Goal: Task Accomplishment & Management: Manage account settings

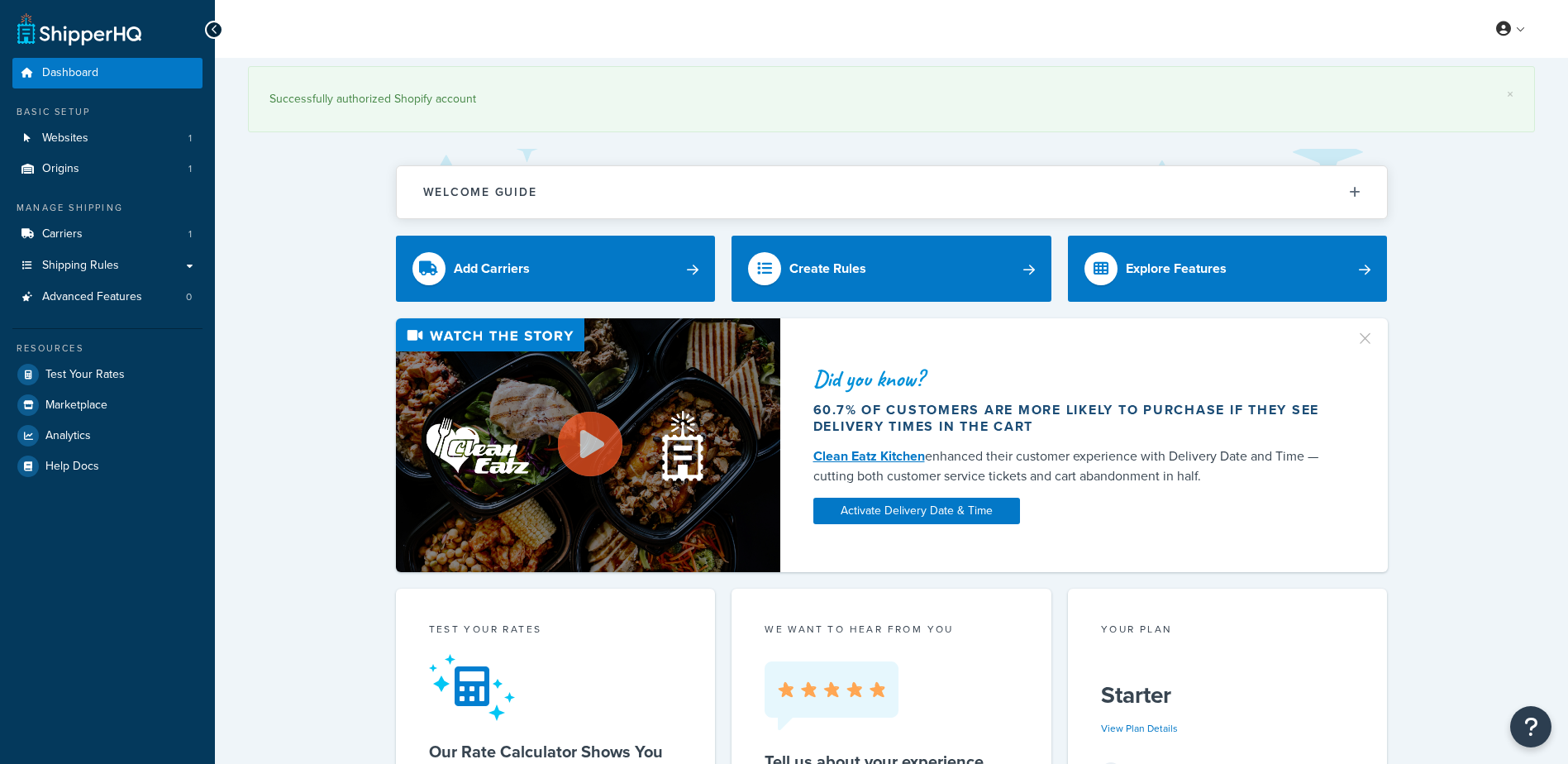
click at [95, 265] on span "Shipping Rules" at bounding box center [80, 265] width 77 height 14
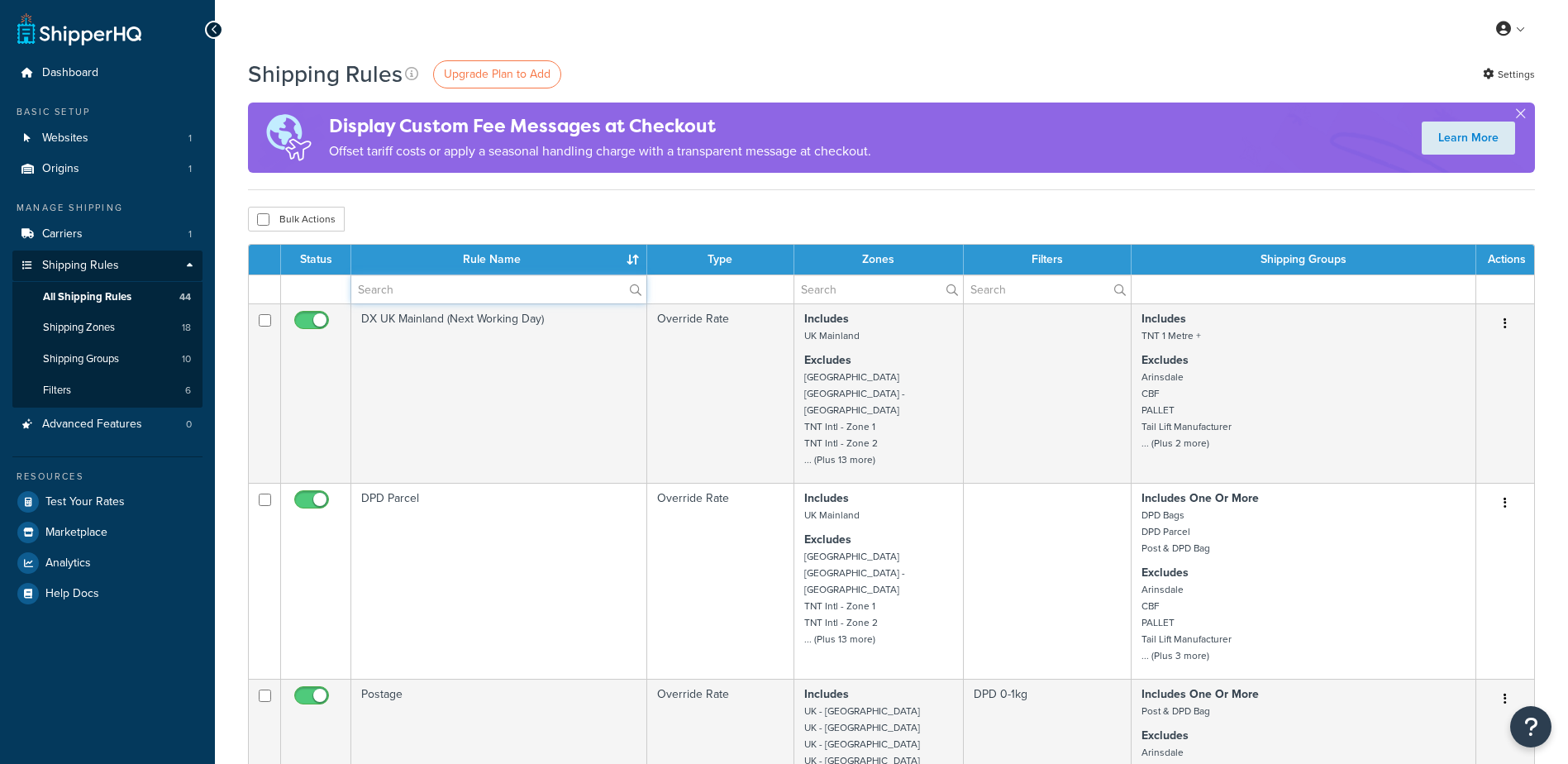
click at [443, 292] on input "text" at bounding box center [499, 289] width 295 height 28
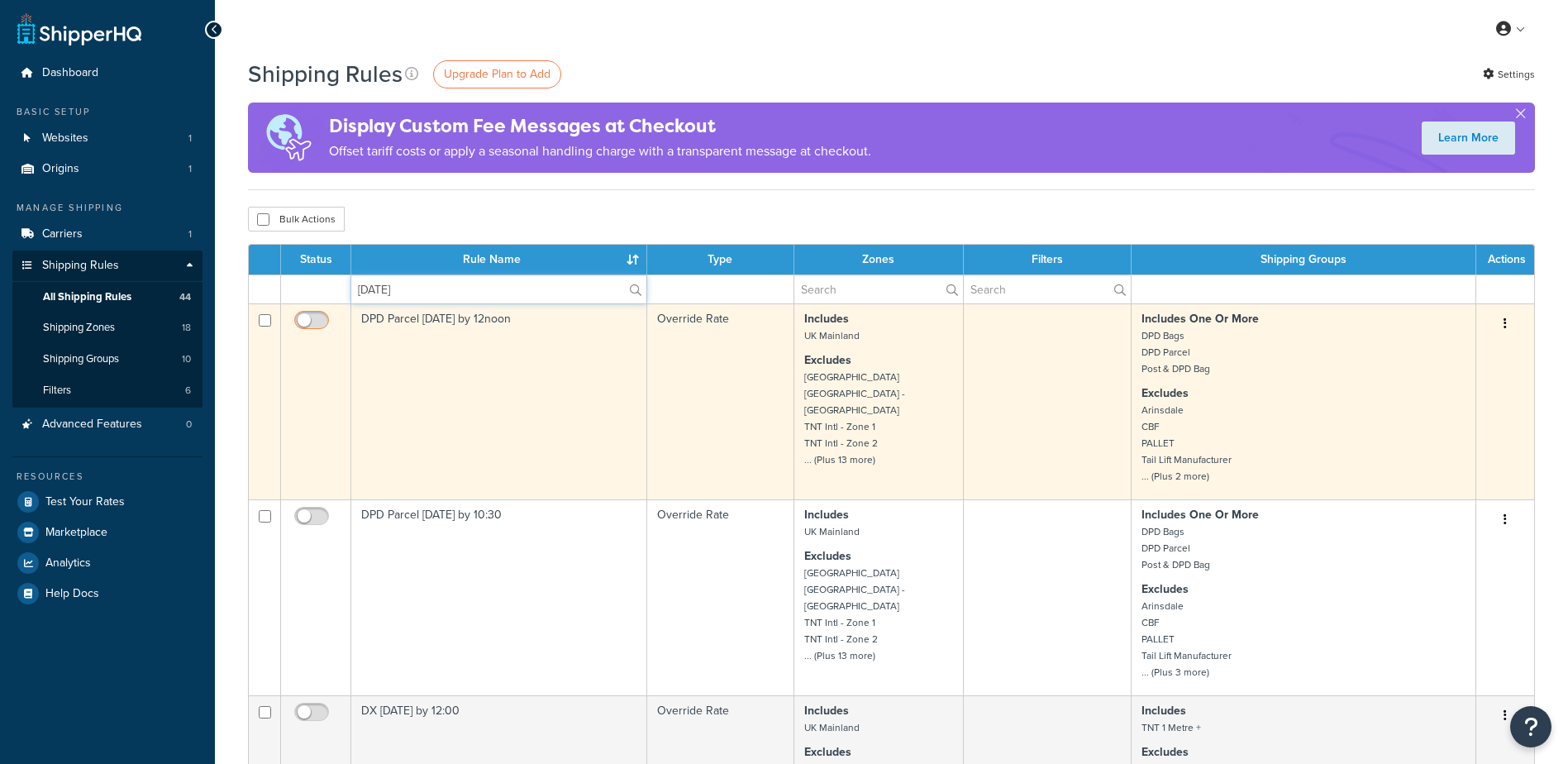
type input "saturday"
click at [307, 315] on input "checkbox" at bounding box center [313, 324] width 45 height 20
checkbox input "true"
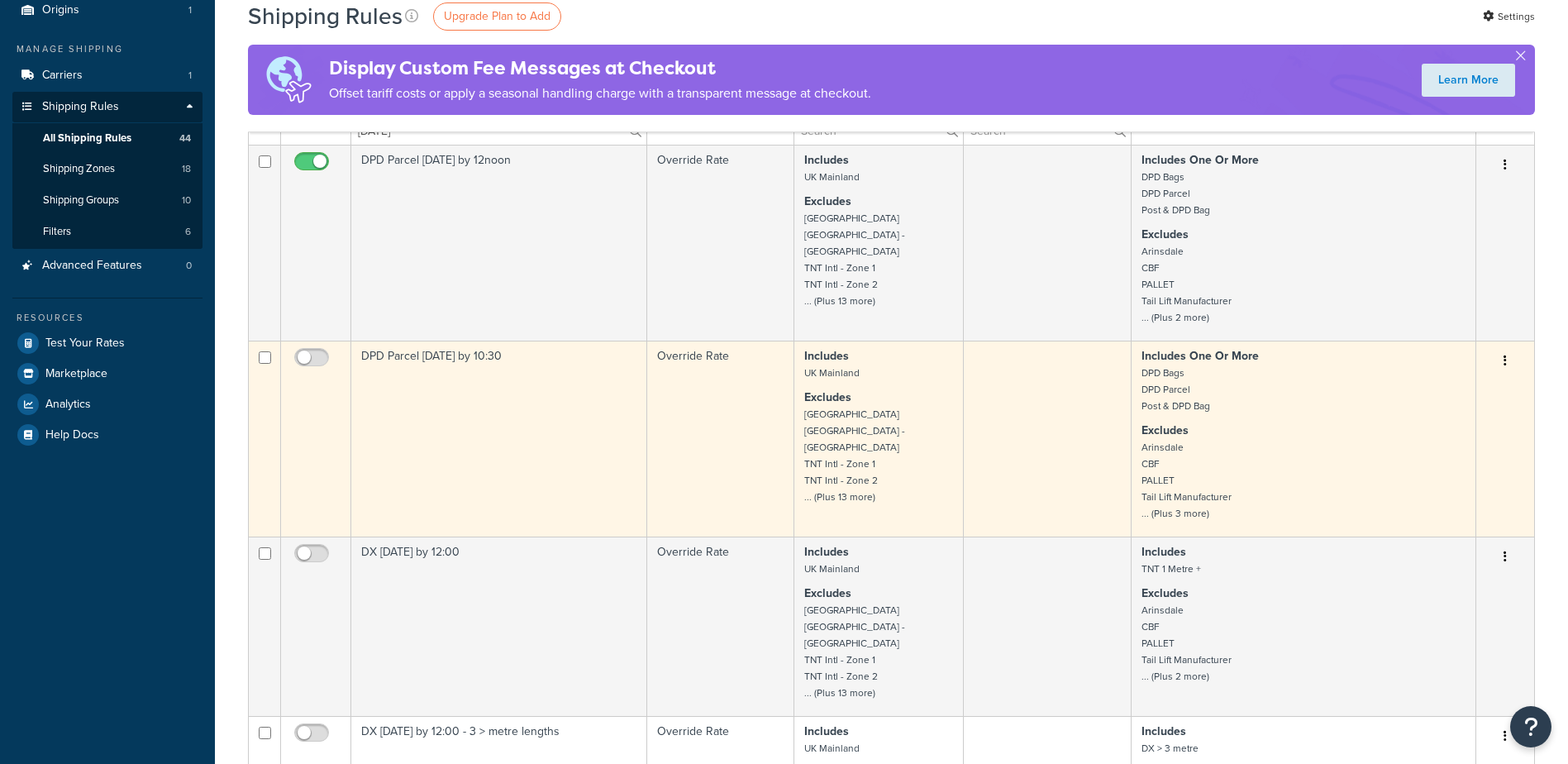
scroll to position [165, 0]
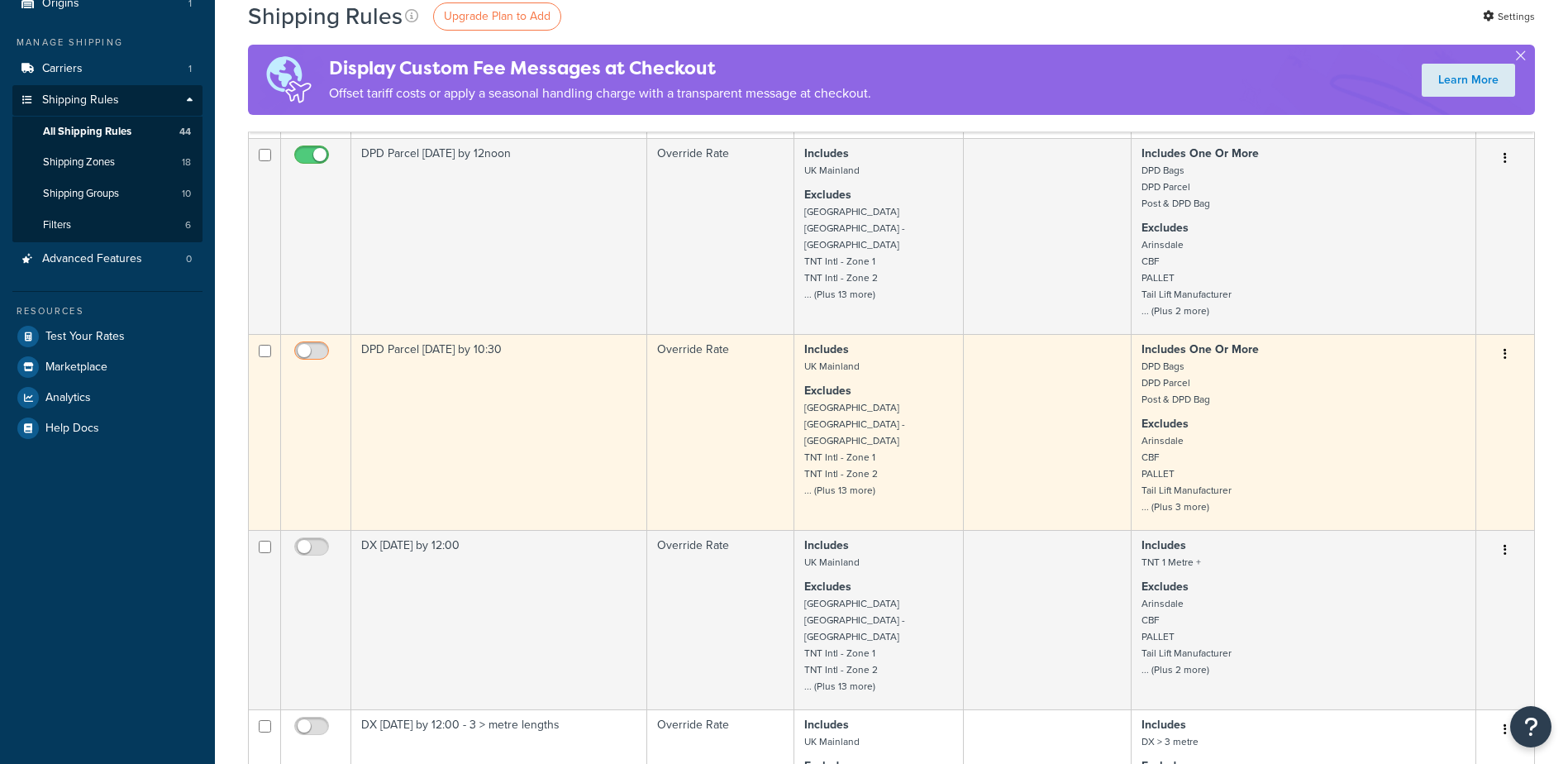
click at [317, 355] on input "checkbox" at bounding box center [313, 355] width 45 height 20
checkbox input "true"
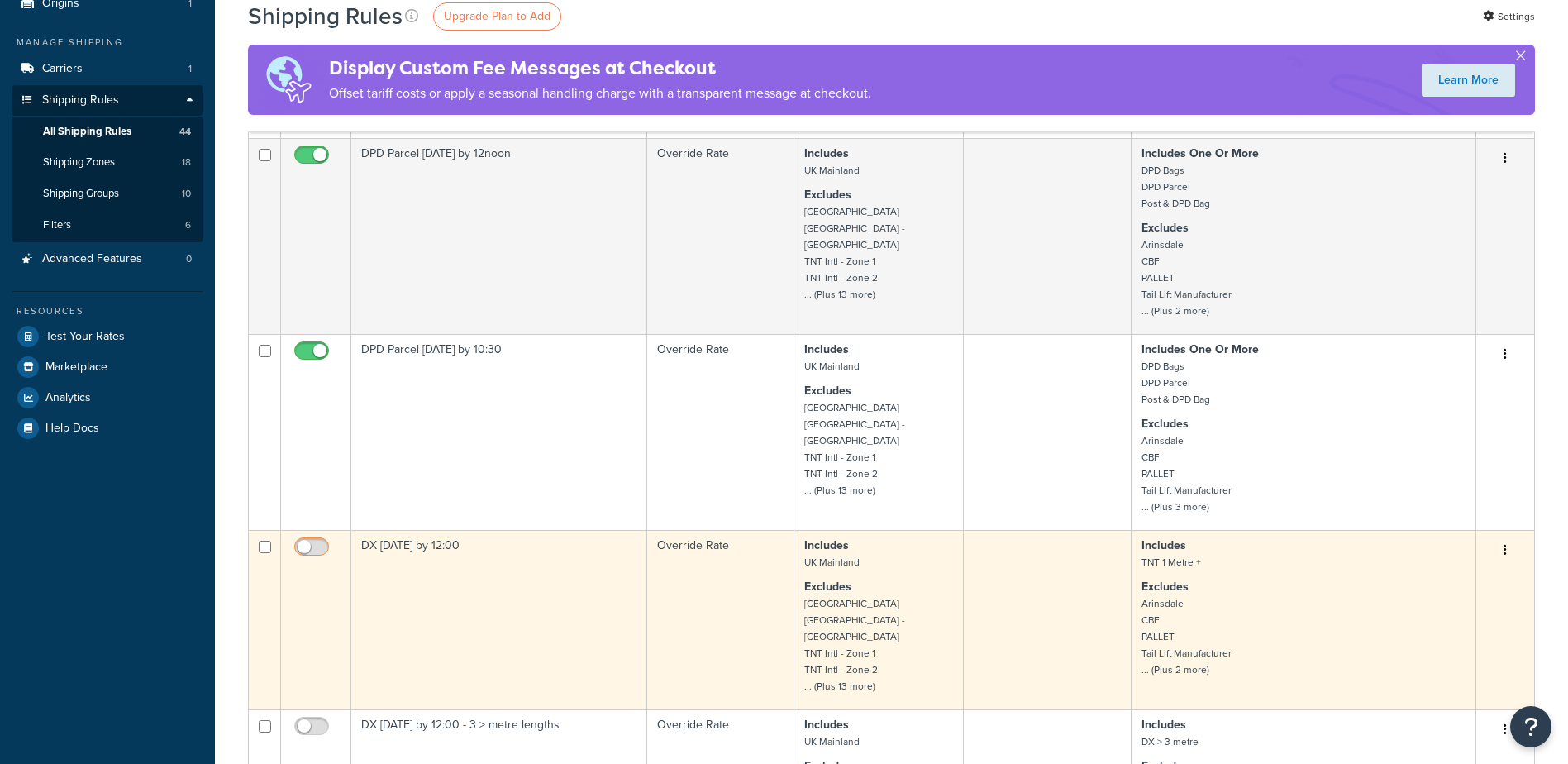
click at [313, 541] on input "checkbox" at bounding box center [313, 551] width 45 height 20
checkbox input "true"
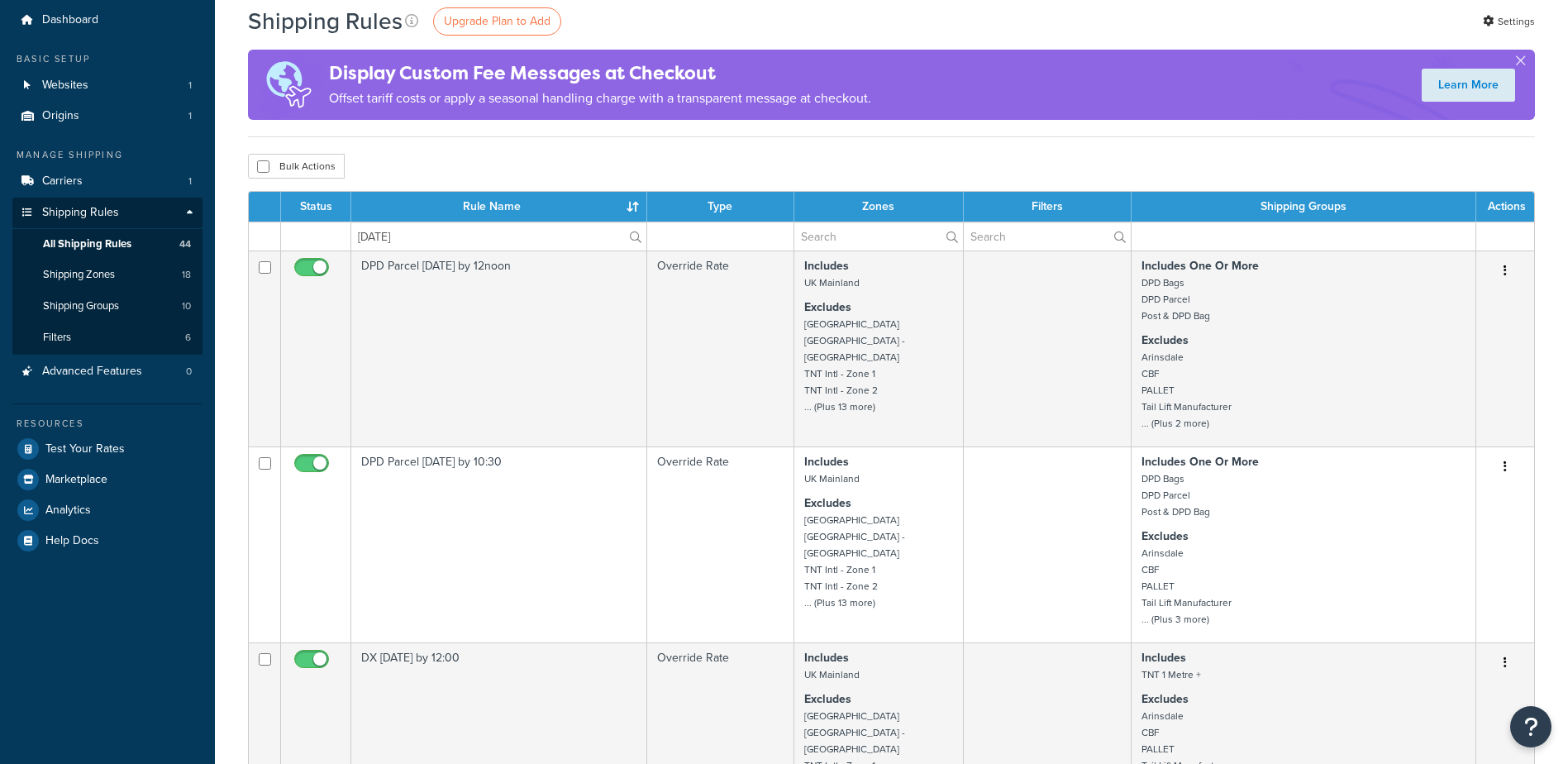
scroll to position [83, 0]
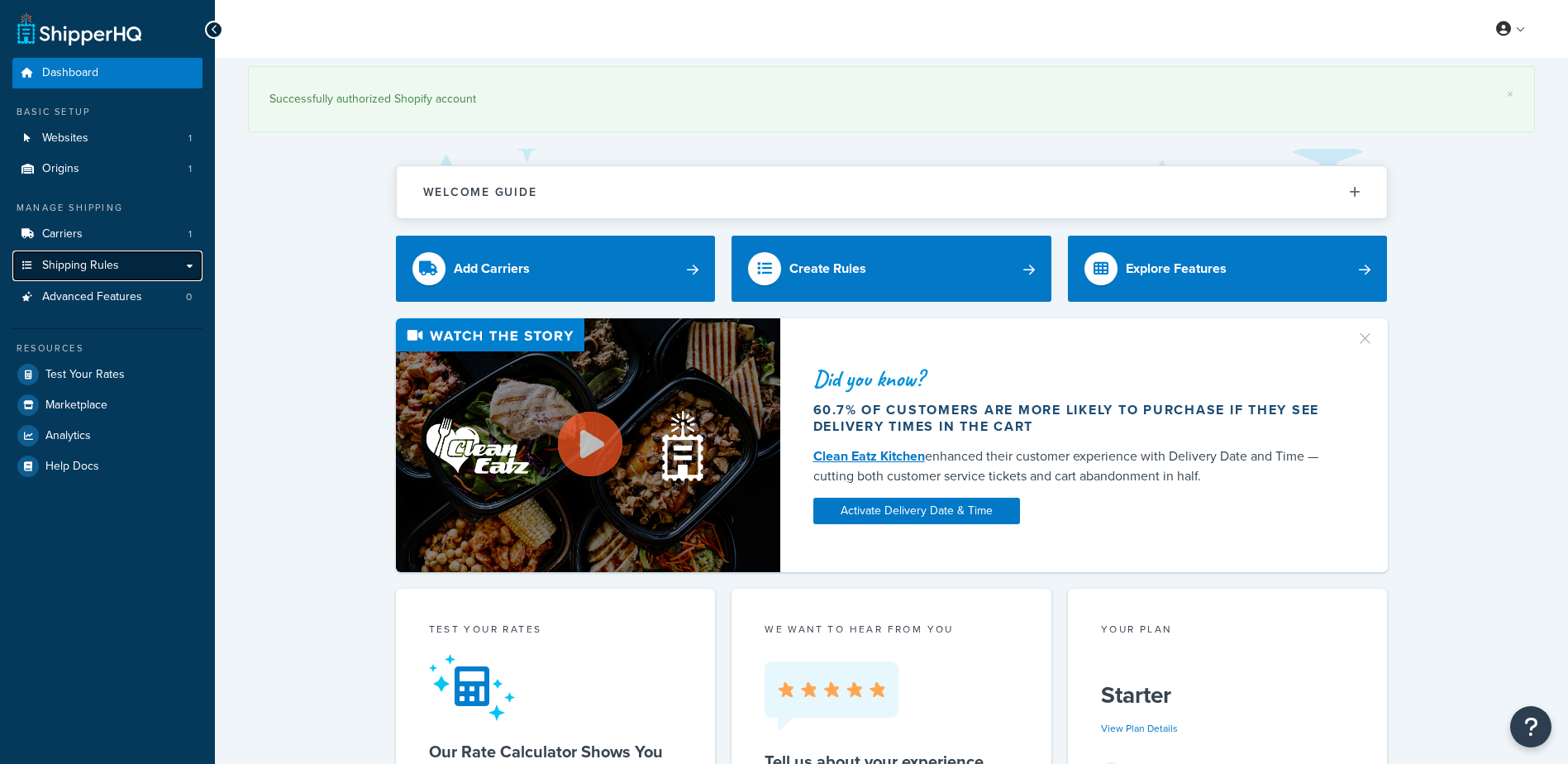
click at [78, 261] on span "Shipping Rules" at bounding box center [80, 265] width 77 height 14
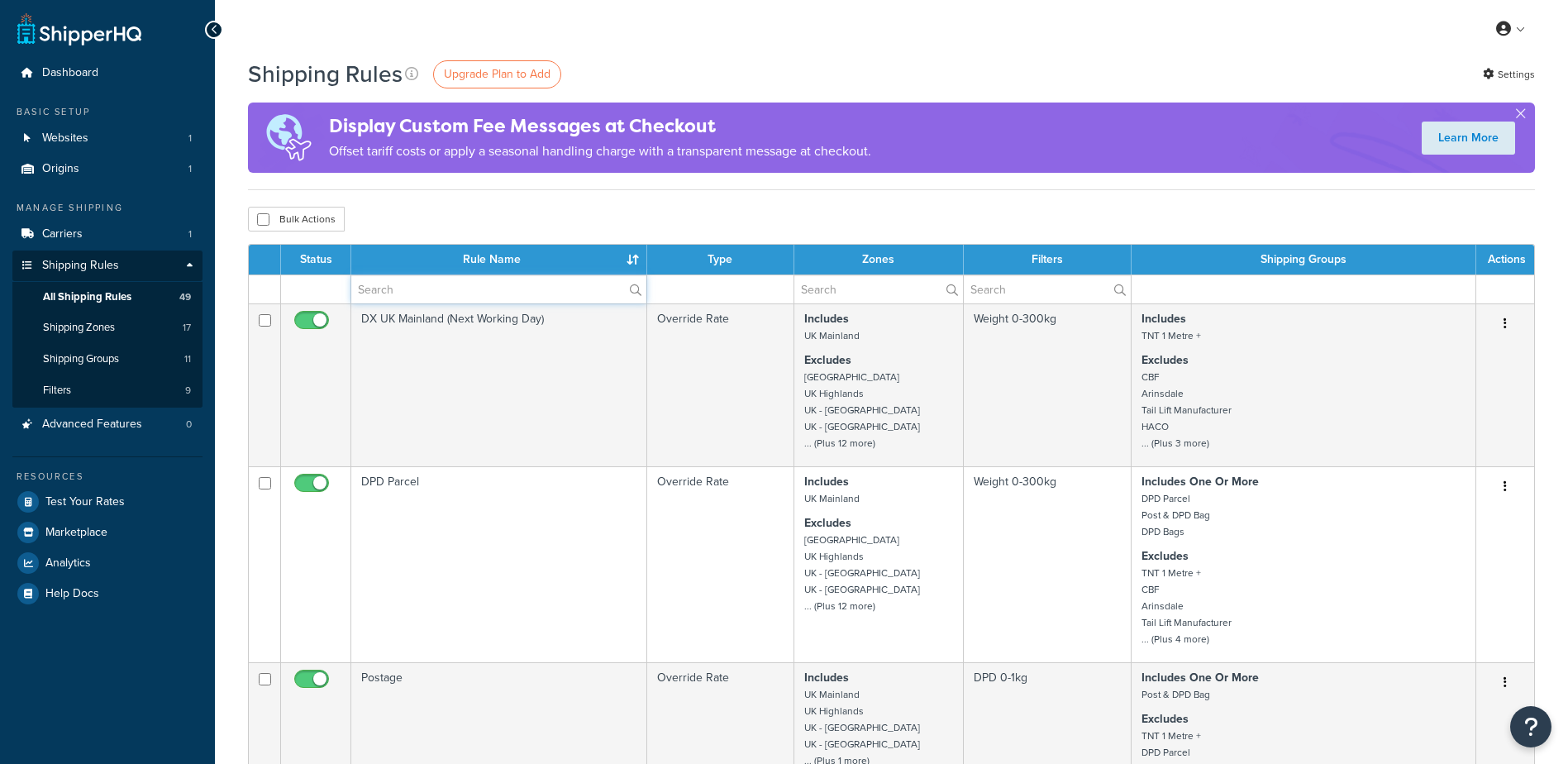
click at [403, 289] on input "text" at bounding box center [499, 289] width 295 height 28
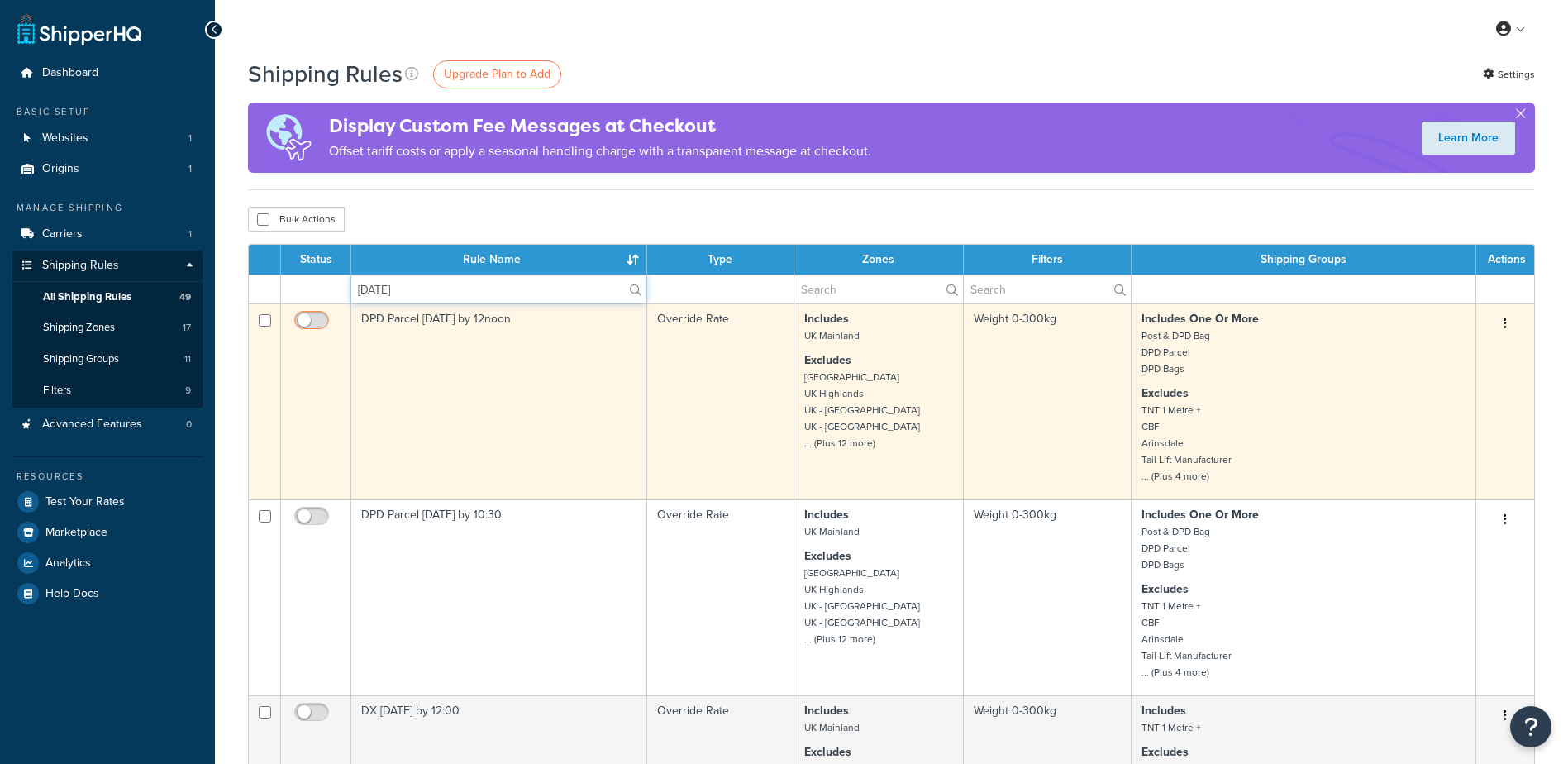
type input "saturday"
click at [310, 317] on input "checkbox" at bounding box center [313, 324] width 45 height 20
checkbox input "true"
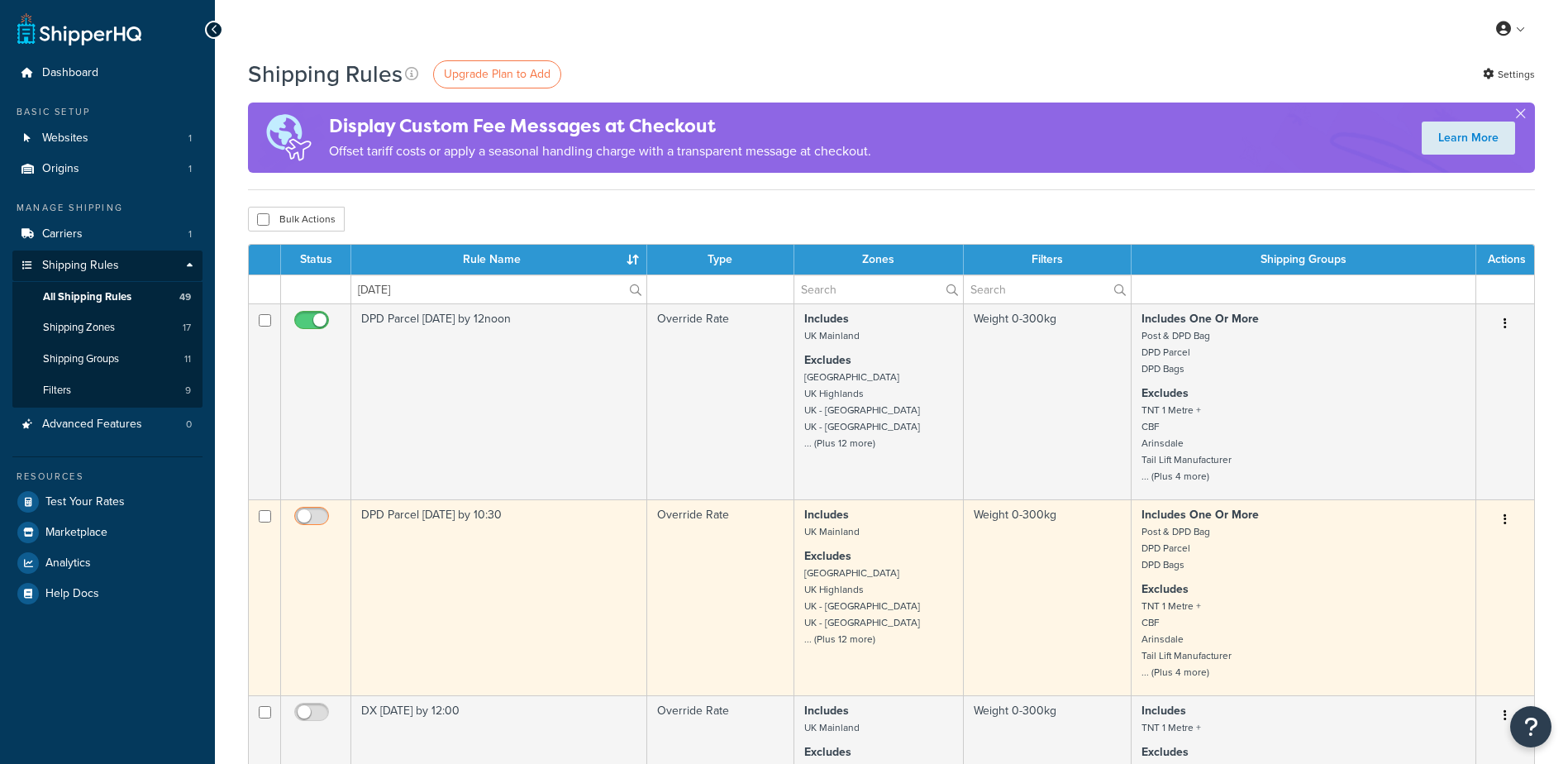
drag, startPoint x: 315, startPoint y: 515, endPoint x: 429, endPoint y: 501, distance: 114.9
click at [315, 515] on input "checkbox" at bounding box center [313, 520] width 45 height 20
checkbox input "true"
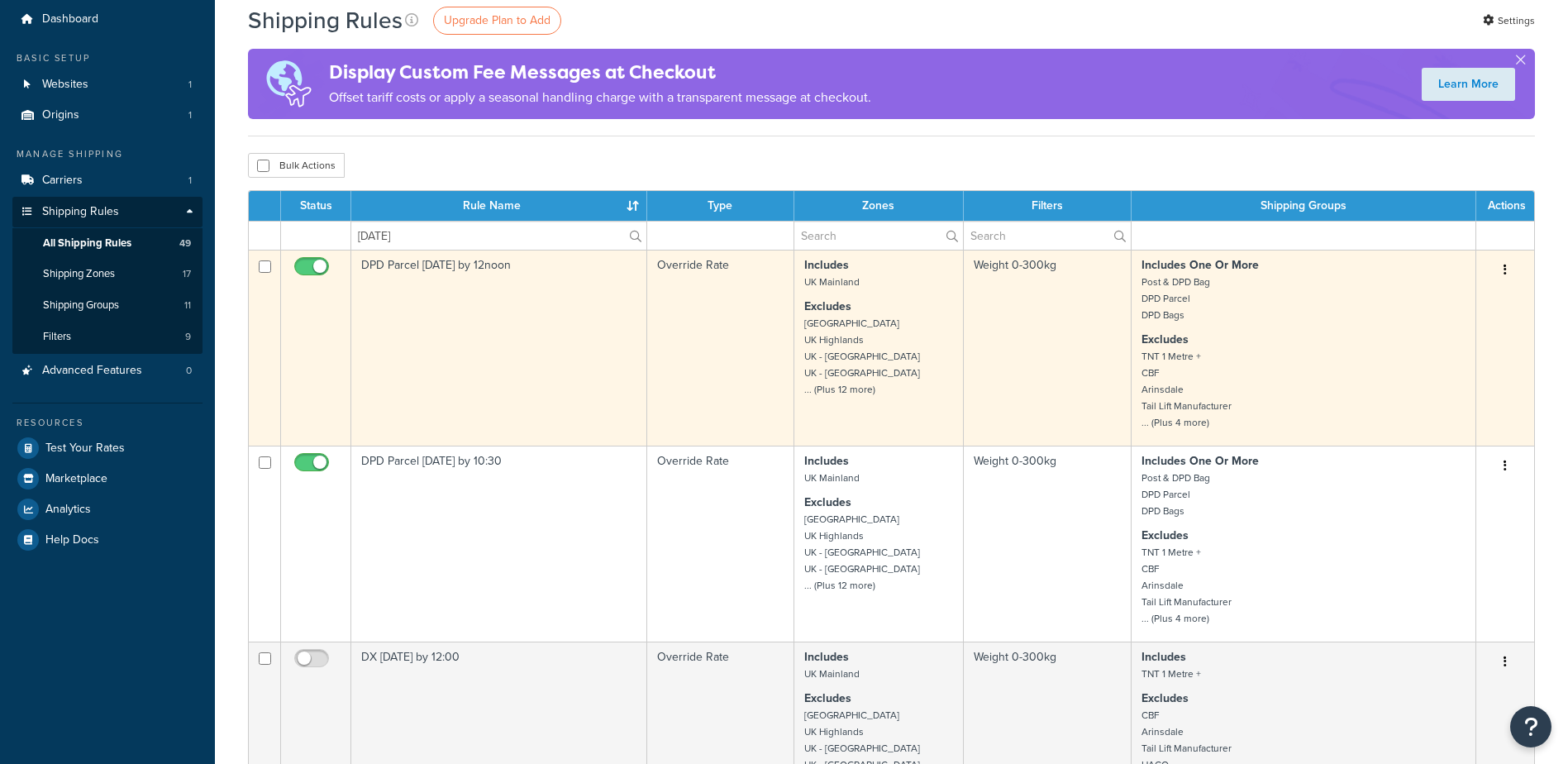
scroll to position [83, 0]
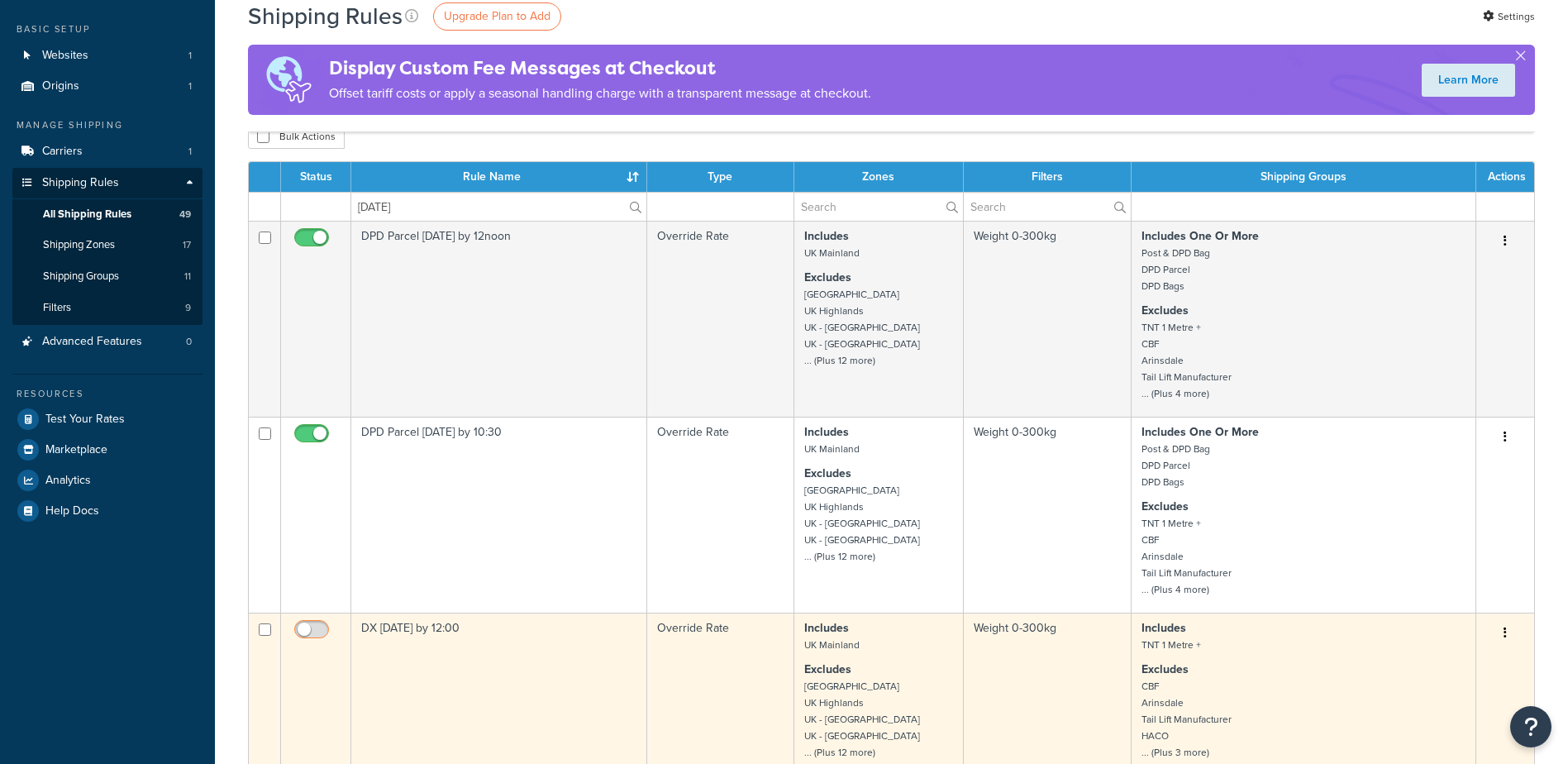
click at [314, 625] on input "checkbox" at bounding box center [313, 634] width 45 height 20
checkbox input "true"
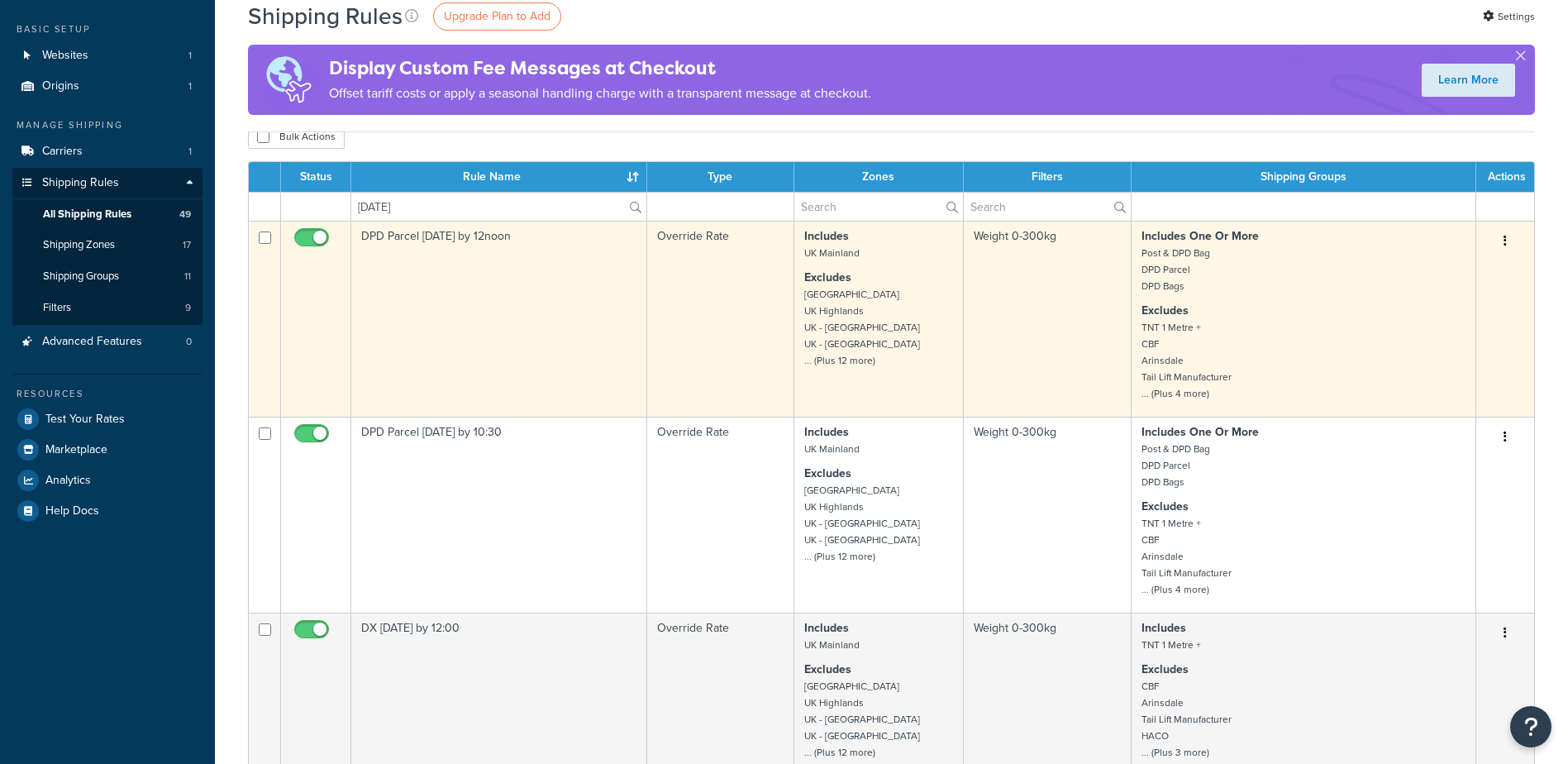
scroll to position [0, 0]
